Goal: Task Accomplishment & Management: Complete application form

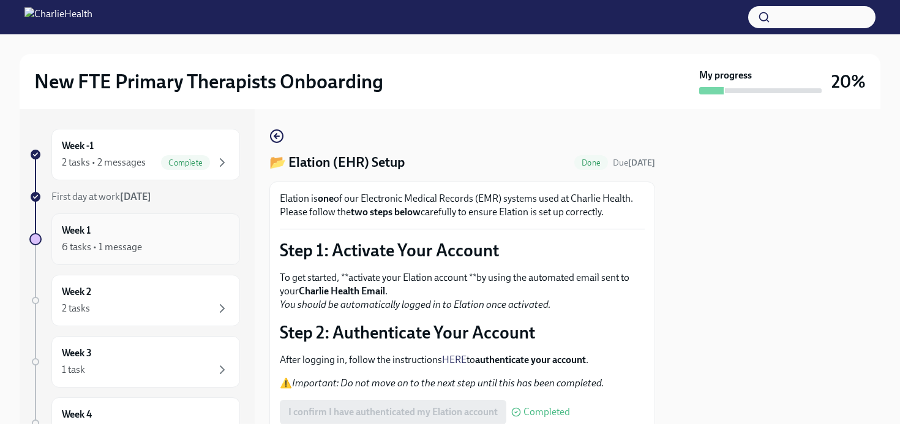
click at [123, 248] on div "6 tasks • 1 message" at bounding box center [102, 246] width 80 height 13
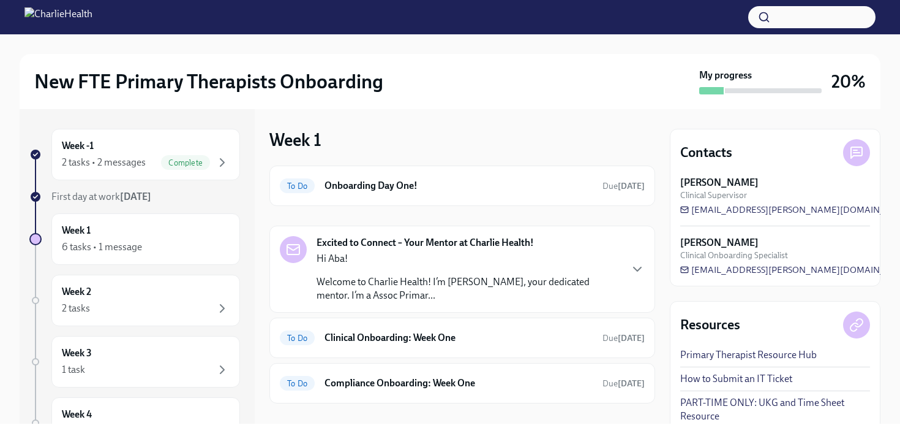
click at [629, 273] on div "Excited to Connect – Your Mentor at Charlie Health! Hi Aba! Welcome to Charlie …" at bounding box center [462, 269] width 365 height 66
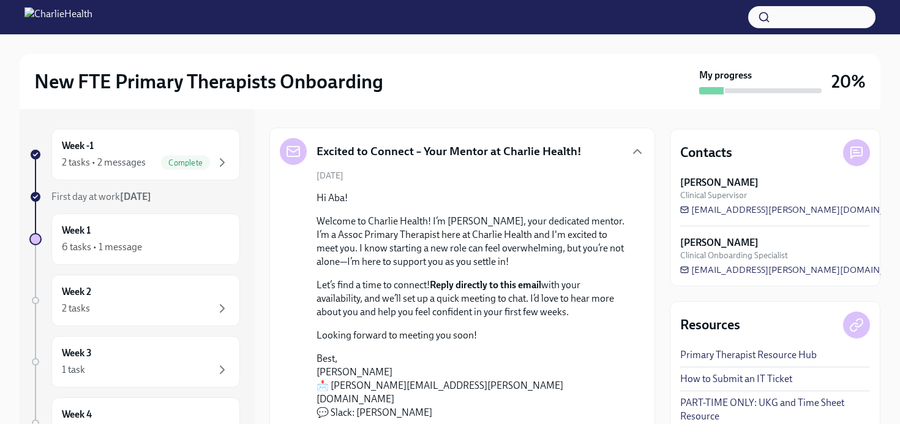
scroll to position [104, 0]
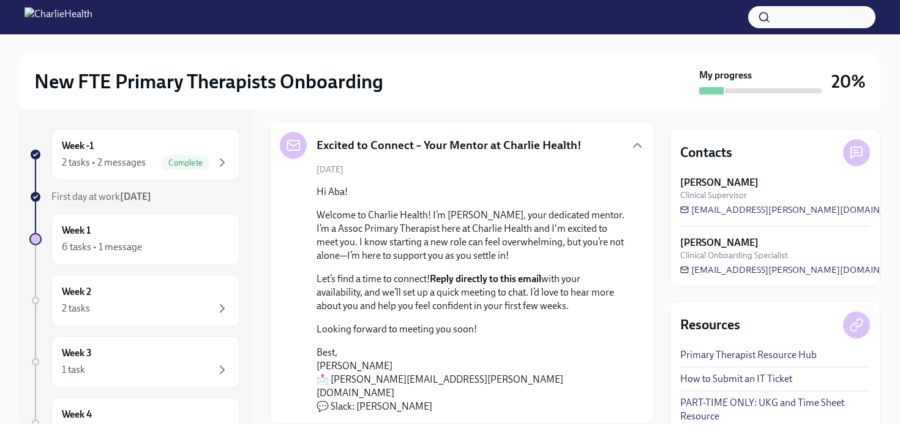
click at [888, 205] on div "New FTE Primary Therapists Onboarding My progress 20% Week -1 2 tasks • 2 messa…" at bounding box center [450, 228] width 900 height 389
click at [897, 274] on div "New FTE Primary Therapists Onboarding My progress 20% Week -1 2 tasks • 2 messa…" at bounding box center [450, 228] width 900 height 389
click at [657, 413] on div "Week -1 2 tasks • 2 messages Complete First day at work [DATE] Week 1 6 tasks •…" at bounding box center [450, 266] width 861 height 314
click at [121, 245] on div "6 tasks • 1 message" at bounding box center [102, 246] width 80 height 13
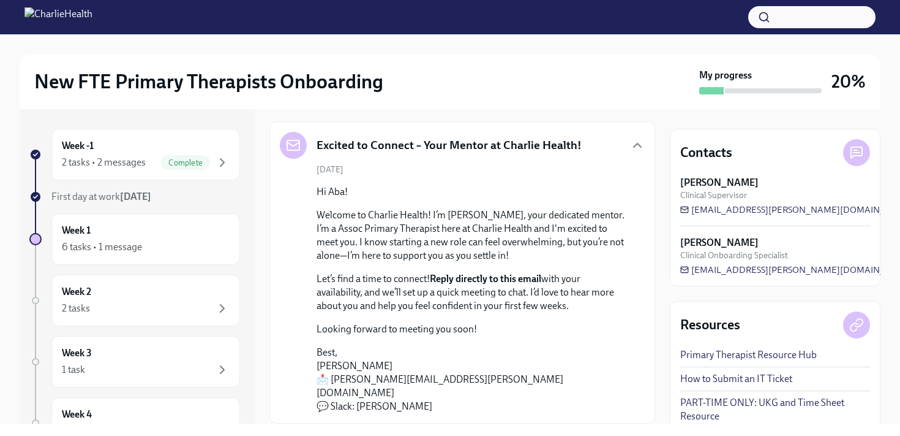
click at [883, 350] on div "New FTE Primary Therapists Onboarding My progress 20% Week -1 2 tasks • 2 messa…" at bounding box center [450, 228] width 900 height 389
click at [893, 374] on div "New FTE Primary Therapists Onboarding My progress 20% Week -1 2 tasks • 2 messa…" at bounding box center [450, 228] width 900 height 389
click at [252, 279] on div "Week -1 2 tasks • 2 messages Complete First day at work [DATE] Week 1 6 tasks •…" at bounding box center [137, 266] width 235 height 314
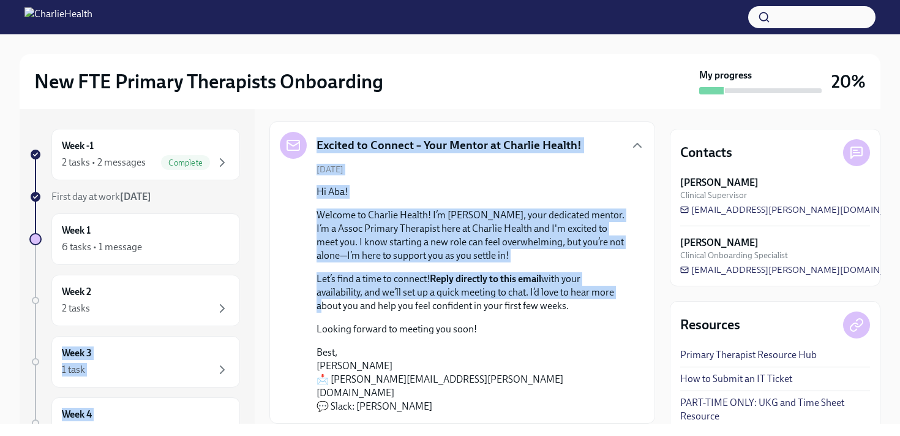
drag, startPoint x: 260, startPoint y: 281, endPoint x: 277, endPoint y: 311, distance: 35.4
click at [277, 311] on div "Week -1 2 tasks • 2 messages Complete First day at work [DATE] Week 1 6 tasks •…" at bounding box center [450, 266] width 861 height 314
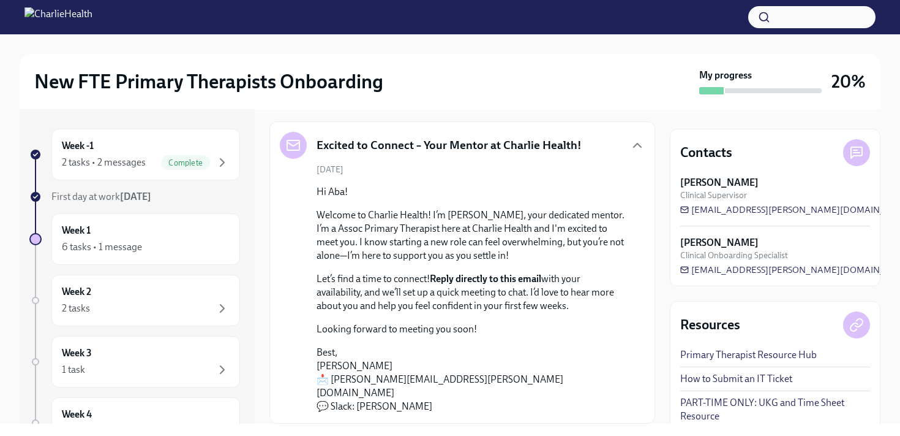
click at [276, 309] on div "Excited to Connect – Your Mentor at Charlie Health! [DATE] Hi Aba! Welcome to C…" at bounding box center [463, 272] width 386 height 302
click at [175, 167] on div "Complete" at bounding box center [185, 162] width 49 height 15
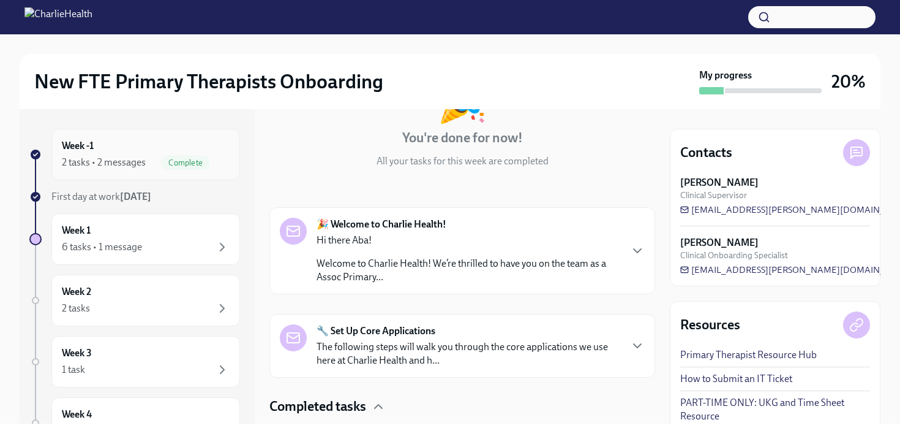
scroll to position [236, 0]
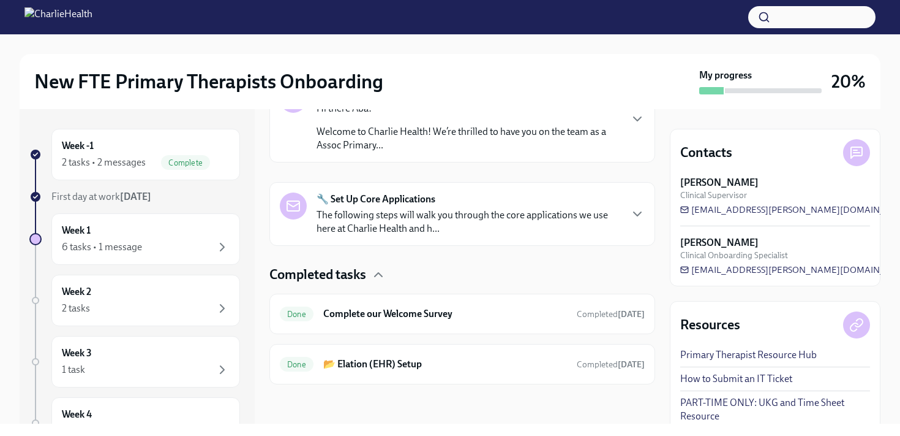
click at [897, 195] on div "New FTE Primary Therapists Onboarding My progress 20% Week -1 2 tasks • 2 messa…" at bounding box center [450, 228] width 900 height 389
drag, startPoint x: 896, startPoint y: 197, endPoint x: 899, endPoint y: 235, distance: 38.7
click at [899, 235] on div "New FTE Primary Therapists Onboarding My progress 20% Week -1 2 tasks • 2 messa…" at bounding box center [450, 228] width 900 height 389
click at [86, 231] on h6 "Week 1" at bounding box center [76, 230] width 29 height 13
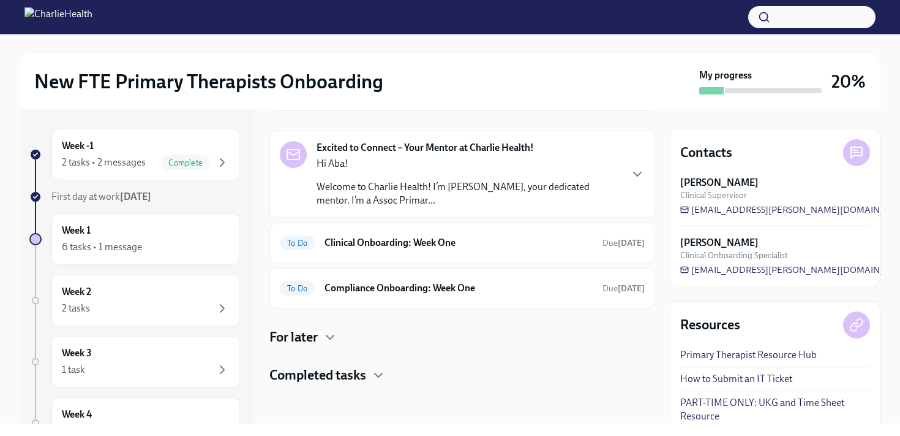
scroll to position [92, 0]
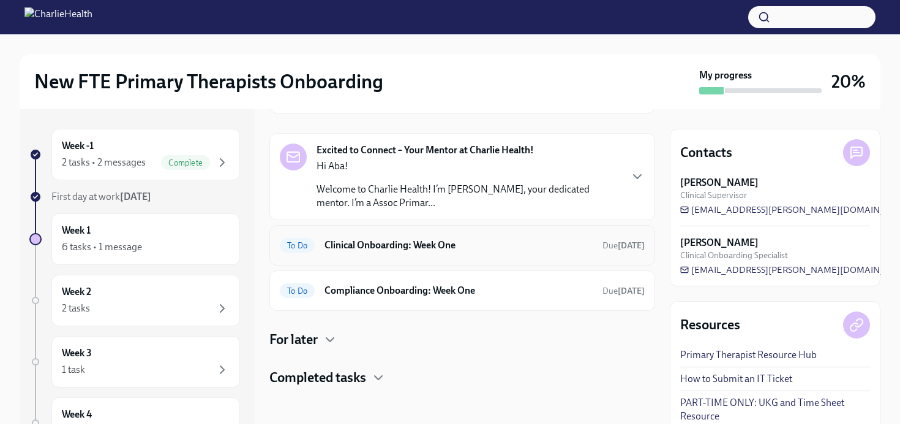
click at [372, 245] on h6 "Clinical Onboarding: Week One" at bounding box center [459, 244] width 268 height 13
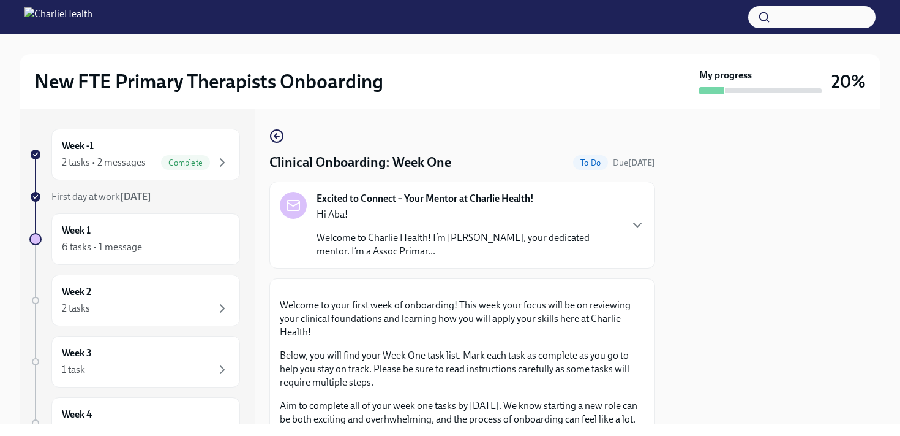
click at [617, 289] on button "Zoom image" at bounding box center [462, 289] width 365 height 0
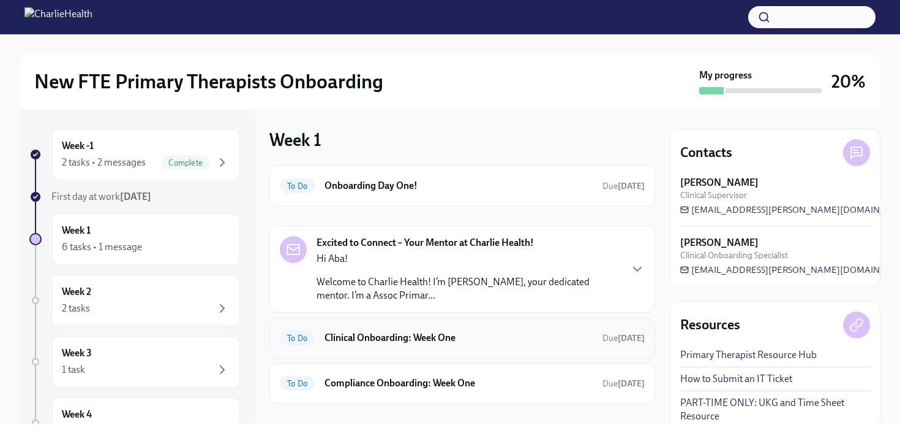
click at [456, 335] on h6 "Clinical Onboarding: Week One" at bounding box center [459, 337] width 268 height 13
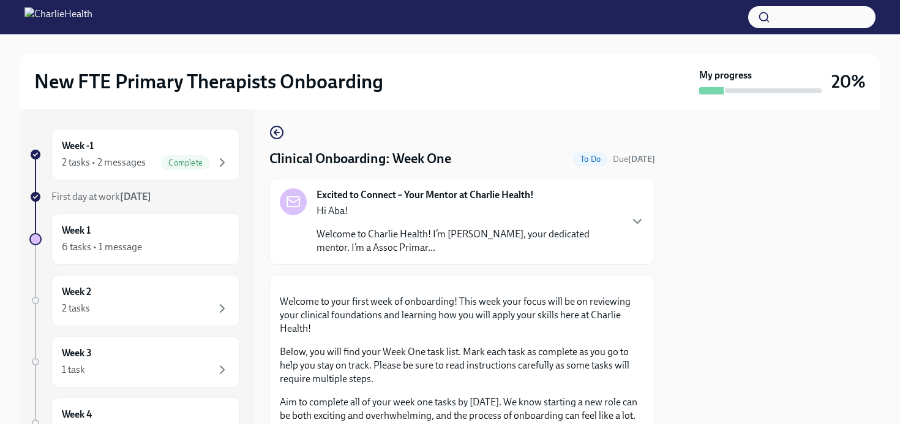
click at [634, 285] on button "Zoom image" at bounding box center [462, 285] width 365 height 0
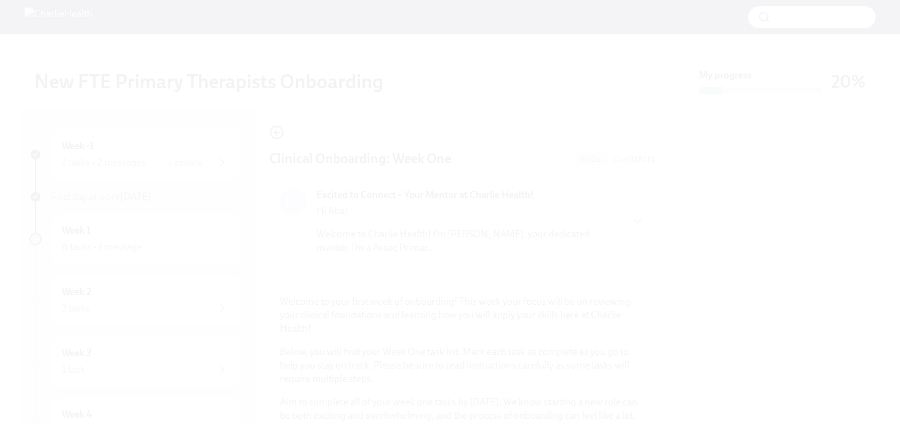
scroll to position [3, 0]
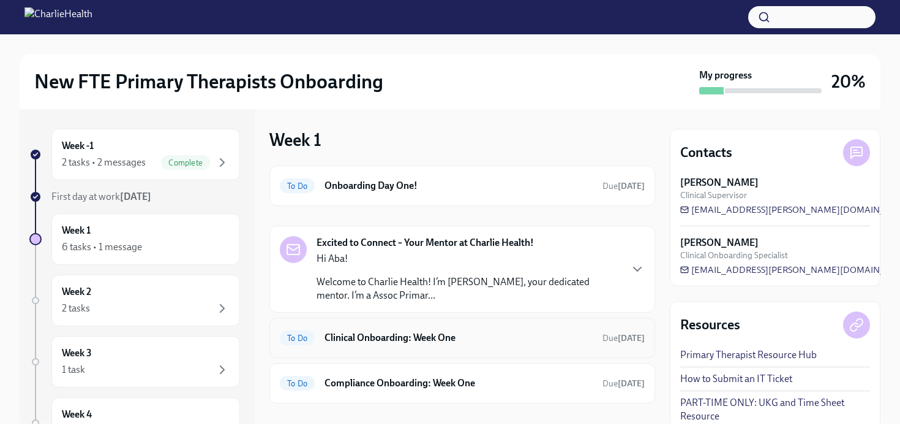
click at [523, 353] on div "To Do Clinical Onboarding: Week One Due [DATE]" at bounding box center [463, 337] width 386 height 40
click at [541, 351] on div "To Do Clinical Onboarding: Week One Due [DATE]" at bounding box center [463, 337] width 386 height 40
click at [448, 336] on h6 "Clinical Onboarding: Week One" at bounding box center [459, 337] width 268 height 13
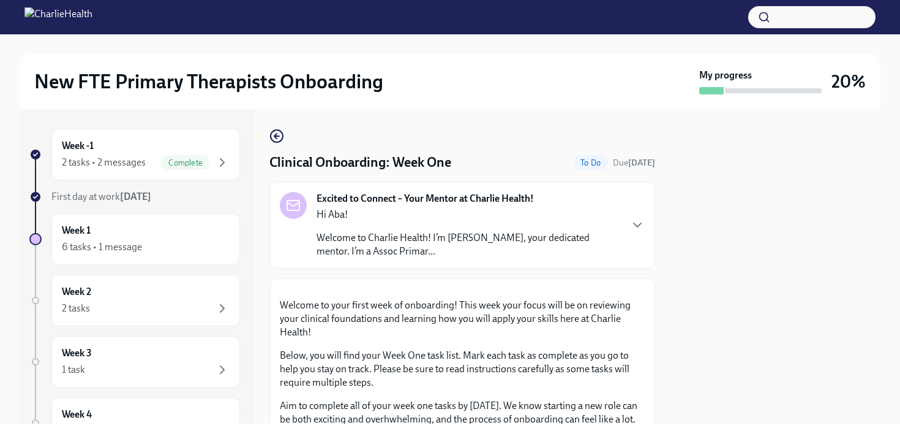
click at [689, 344] on div at bounding box center [775, 266] width 211 height 314
drag, startPoint x: 608, startPoint y: 409, endPoint x: 608, endPoint y: 421, distance: 12.3
click at [608, 289] on button "Zoom image" at bounding box center [462, 289] width 365 height 0
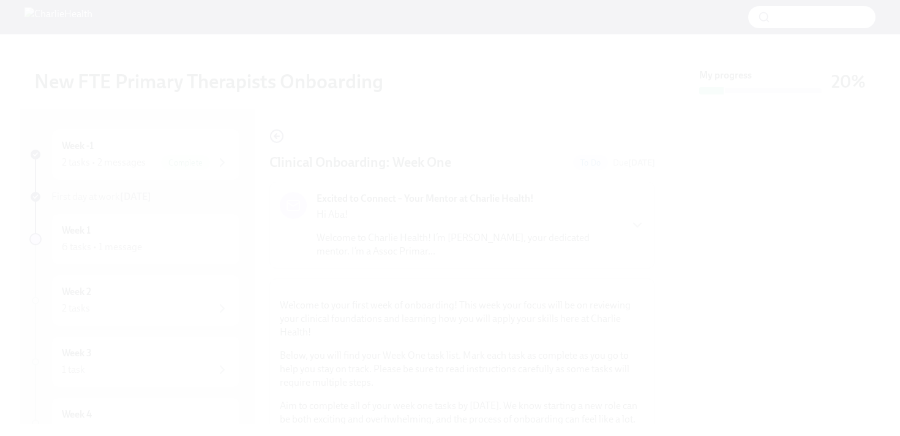
click at [599, 395] on button "Unzoom image" at bounding box center [450, 218] width 900 height 436
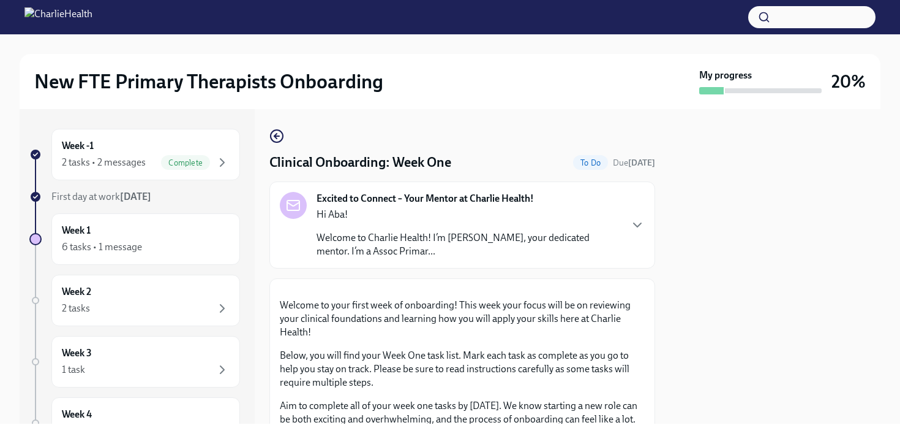
click at [599, 394] on button "Unzoom image" at bounding box center [450, 218] width 900 height 436
click at [714, 360] on div at bounding box center [775, 266] width 211 height 314
drag, startPoint x: 714, startPoint y: 360, endPoint x: 714, endPoint y: 331, distance: 28.8
click at [714, 331] on div at bounding box center [775, 266] width 211 height 314
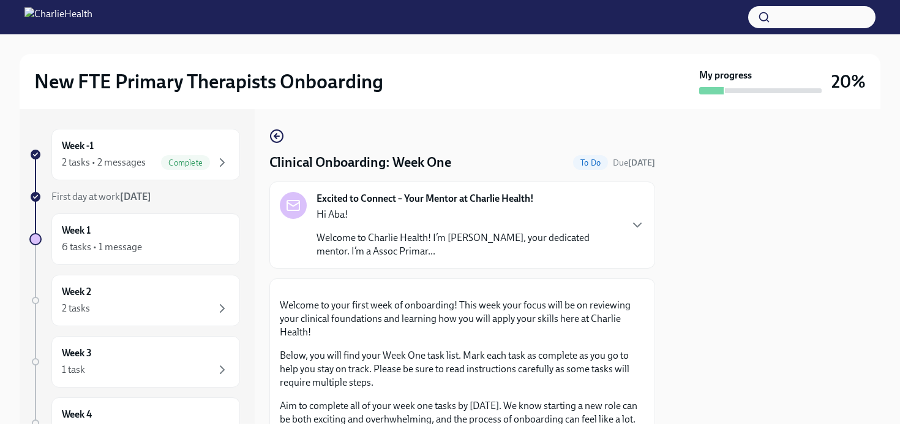
click at [890, 394] on div "New FTE Primary Therapists Onboarding My progress 20% Week -1 2 tasks • 2 messa…" at bounding box center [450, 228] width 900 height 389
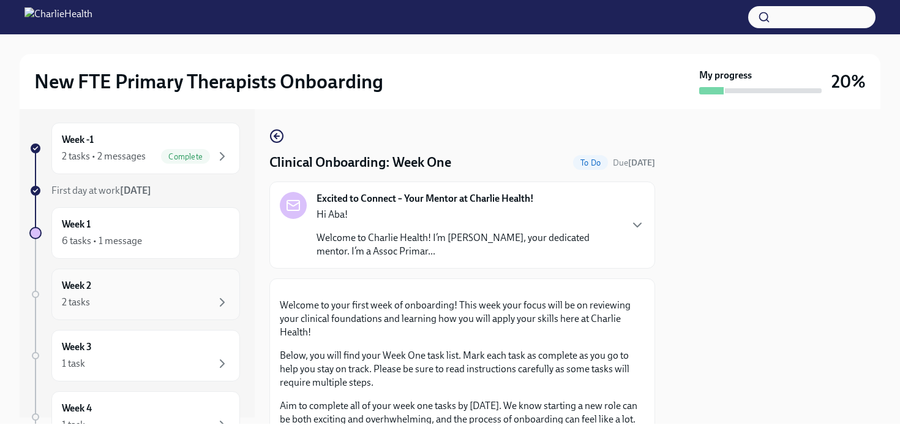
scroll to position [17, 0]
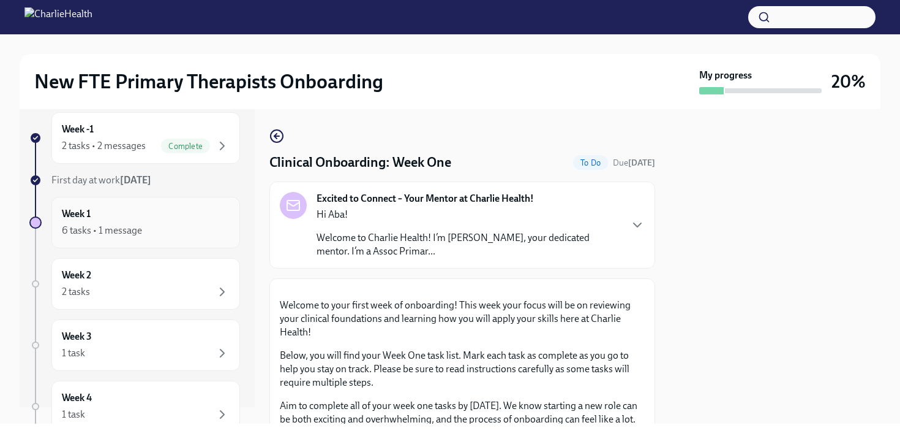
click at [186, 246] on div "Week 1 6 tasks • 1 message" at bounding box center [145, 222] width 189 height 51
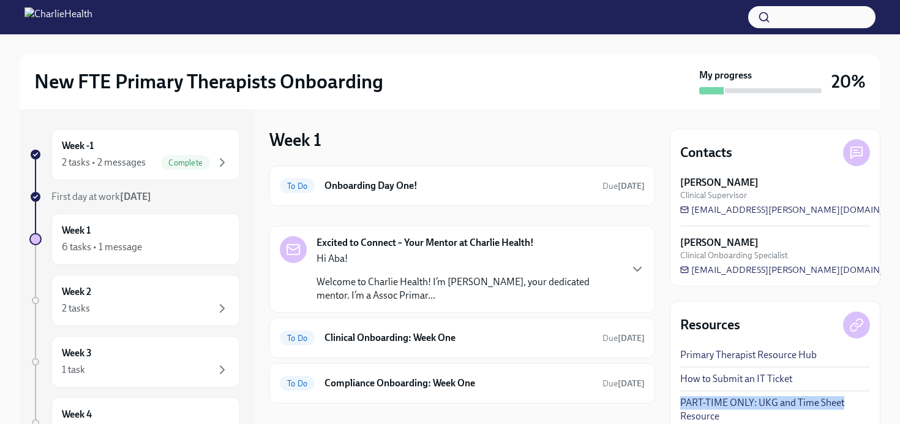
drag, startPoint x: 885, startPoint y: 380, endPoint x: 888, endPoint y: 407, distance: 26.5
click at [888, 407] on div "New FTE Primary Therapists Onboarding My progress 20% Week -1 2 tasks • 2 messa…" at bounding box center [450, 228] width 900 height 389
click at [889, 406] on div "New FTE Primary Therapists Onboarding My progress 20% Week -1 2 tasks • 2 messa…" at bounding box center [450, 228] width 900 height 389
click at [889, 407] on div "New FTE Primary Therapists Onboarding My progress 20% Week -1 2 tasks • 2 messa…" at bounding box center [450, 228] width 900 height 389
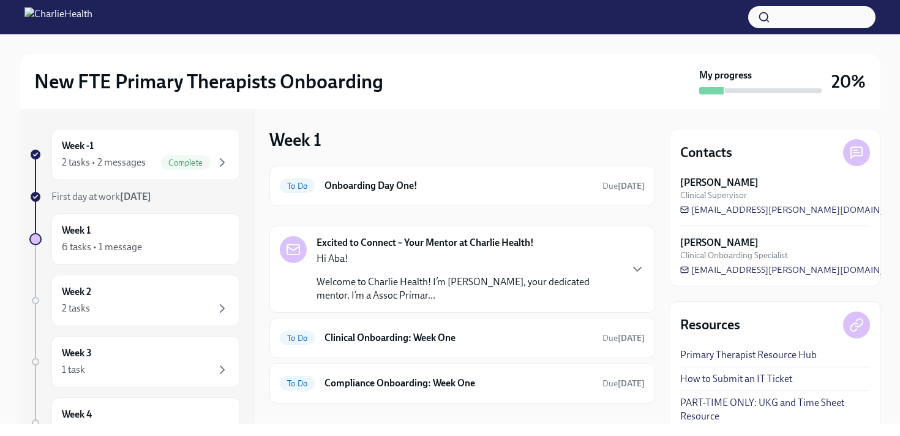
click at [891, 411] on div "New FTE Primary Therapists Onboarding My progress 20% Week -1 2 tasks • 2 messa…" at bounding box center [450, 228] width 900 height 389
click at [436, 332] on h6 "Clinical Onboarding: Week One" at bounding box center [459, 337] width 268 height 13
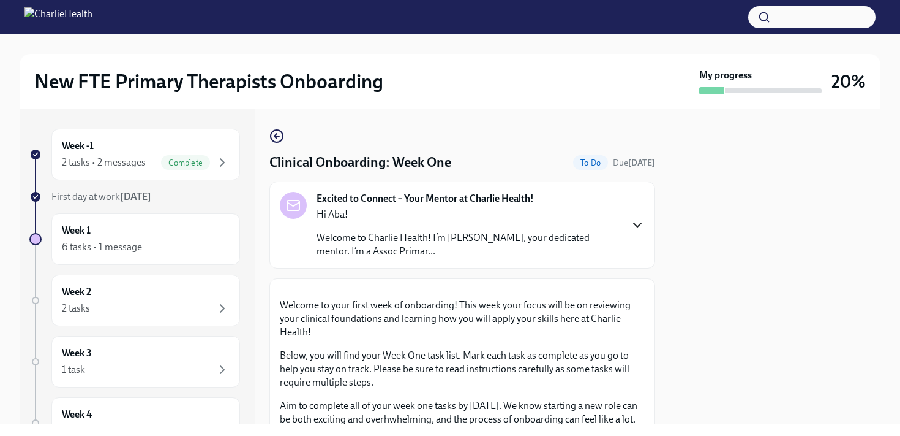
click at [643, 231] on icon "button" at bounding box center [637, 224] width 15 height 15
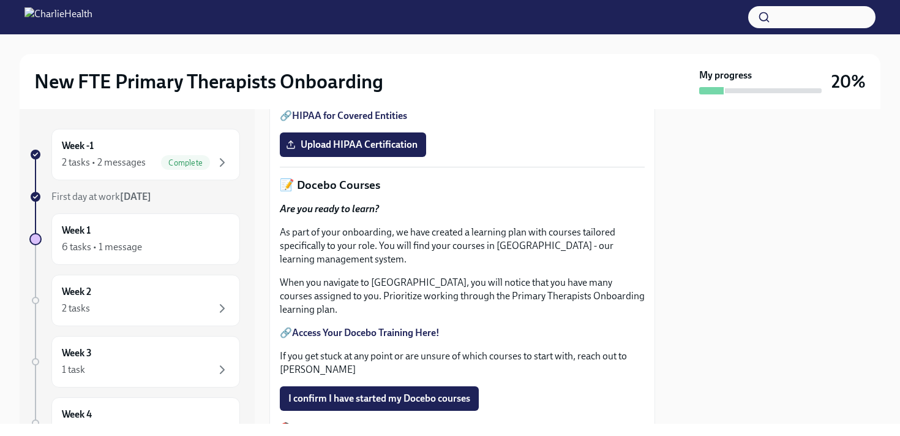
scroll to position [643, 0]
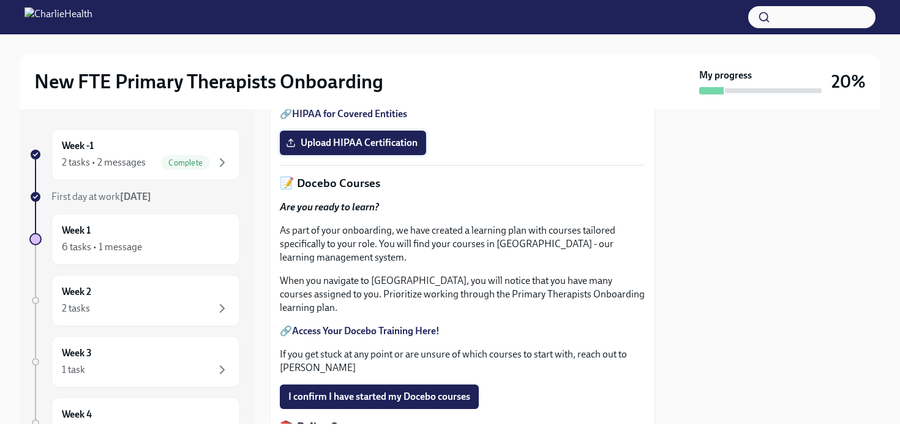
click at [400, 149] on span "Upload HIPAA Certification" at bounding box center [353, 143] width 129 height 12
click at [0, 0] on input "Upload HIPAA Certification" at bounding box center [0, 0] width 0 height 0
click at [394, 119] on link "HIPAA for Covered Entities" at bounding box center [349, 113] width 115 height 12
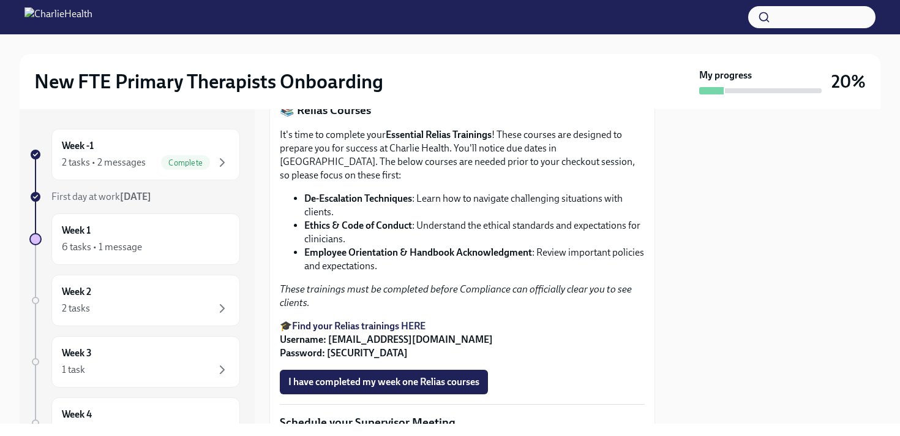
scroll to position [961, 0]
